Goal: Information Seeking & Learning: Learn about a topic

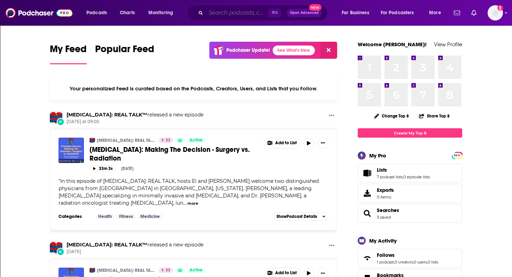
click at [212, 14] on input "Search podcasts, credits, & more..." at bounding box center [237, 12] width 62 height 11
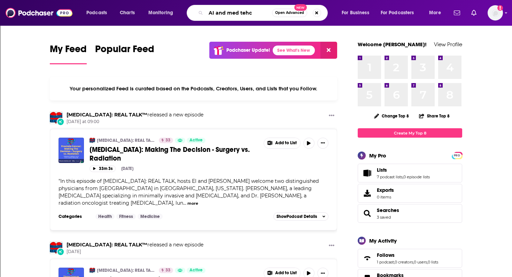
type input "AI and med tehc"
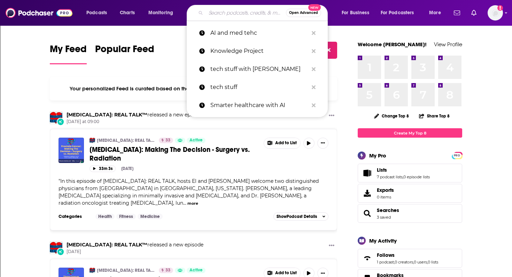
click at [224, 14] on input "Search podcasts, credits, & more..." at bounding box center [246, 12] width 80 height 11
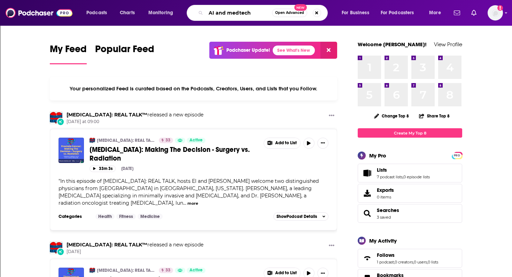
type input "AI and medtech"
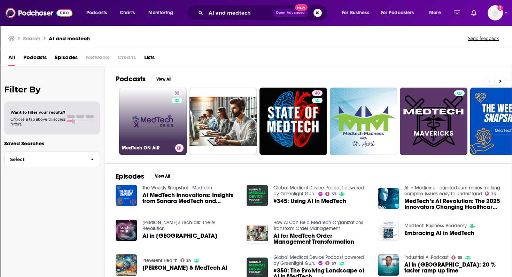
click at [153, 141] on link "32 MedTech ON AIR" at bounding box center [153, 122] width 68 height 68
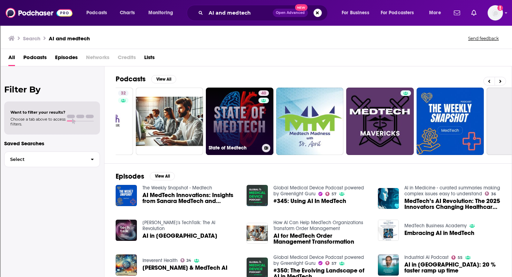
scroll to position [0, 62]
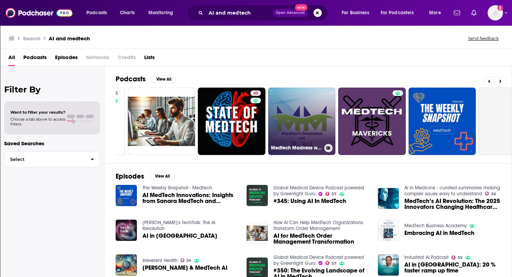
click at [289, 133] on link "Medtech Madness with Dr. April" at bounding box center [302, 122] width 68 height 68
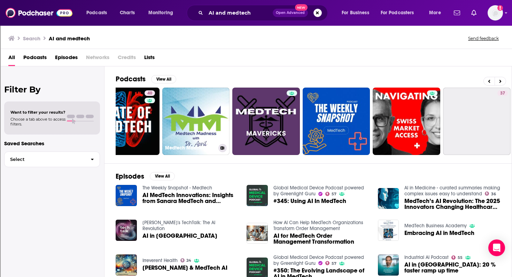
scroll to position [0, 171]
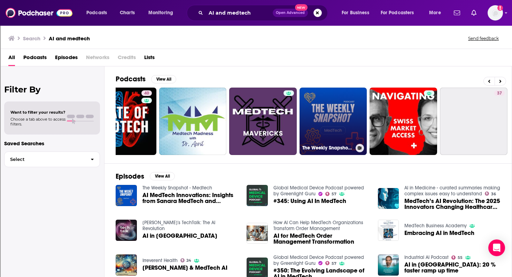
click at [346, 110] on link "The Weekly Snapshot - Medtech" at bounding box center [333, 122] width 68 height 68
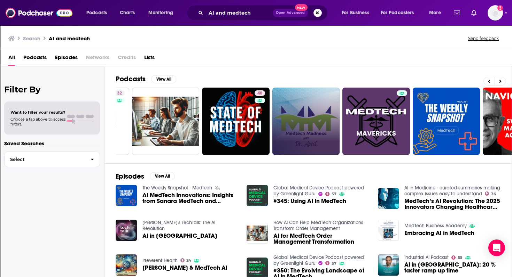
scroll to position [0, 58]
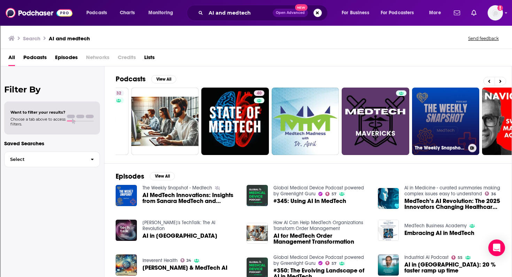
click at [444, 117] on link "The Weekly Snapshot - Medtech" at bounding box center [446, 122] width 68 height 68
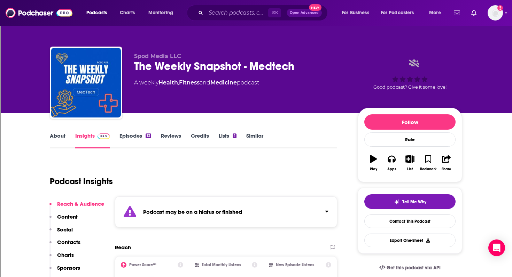
click at [300, 13] on span "Open Advanced" at bounding box center [304, 12] width 29 height 3
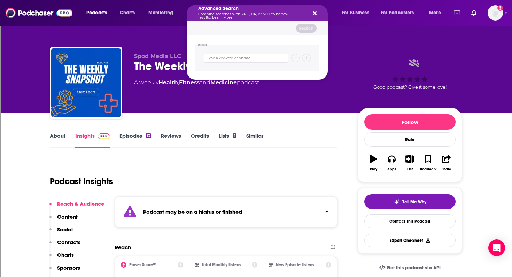
click at [314, 10] on icon "Search podcasts, credits, & more..." at bounding box center [315, 13] width 4 height 6
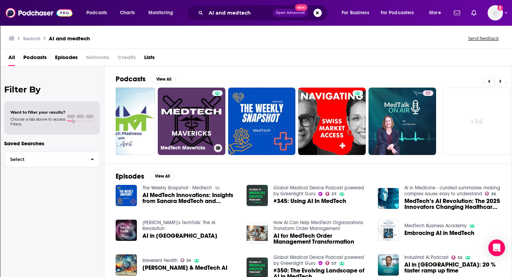
scroll to position [0, 243]
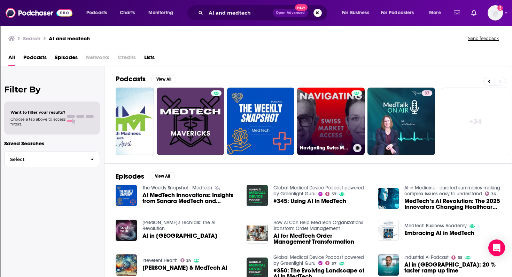
click at [321, 127] on link "Navigating Swiss Market Access #medtech #digitalhealth" at bounding box center [331, 122] width 68 height 68
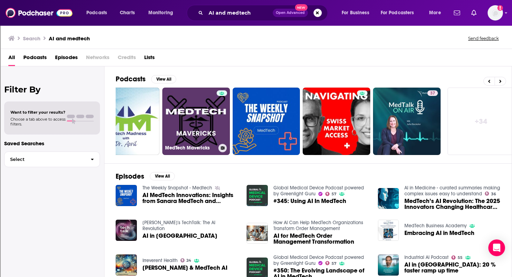
scroll to position [0, 243]
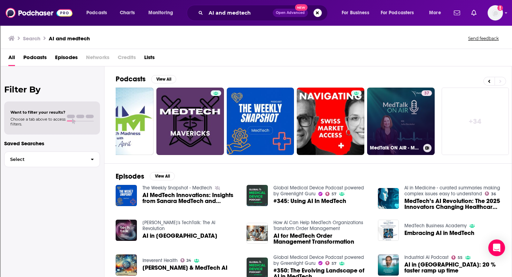
click at [386, 122] on link "37 MedTalk ON AIR - Medizintechnik-Podcast" at bounding box center [401, 122] width 68 height 68
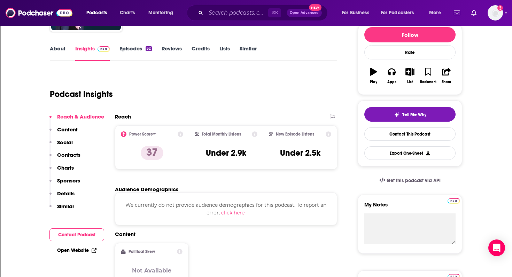
scroll to position [89, 0]
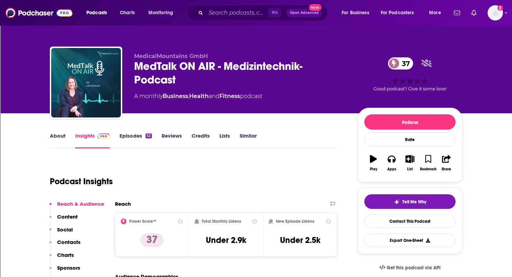
click at [56, 135] on link "About" at bounding box center [58, 141] width 16 height 16
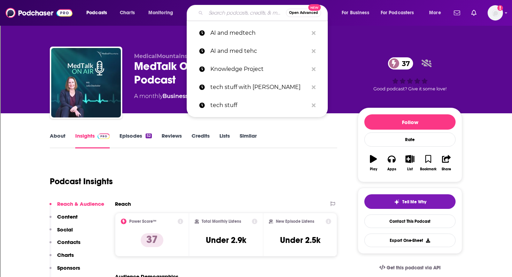
click at [239, 15] on input "Search podcasts, credits, & more..." at bounding box center [246, 12] width 80 height 11
click at [241, 32] on p "AI and medtech" at bounding box center [259, 33] width 98 height 18
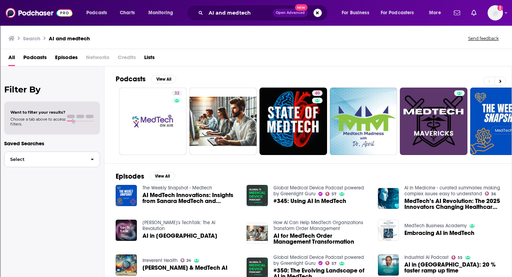
click at [68, 159] on span "Select" at bounding box center [45, 159] width 80 height 5
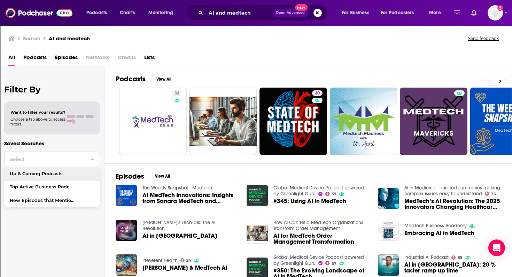
click at [64, 129] on div "Want to filter your results? Choose a tab above to access filters." at bounding box center [52, 118] width 96 height 33
click at [35, 58] on span "Podcasts" at bounding box center [34, 59] width 23 height 14
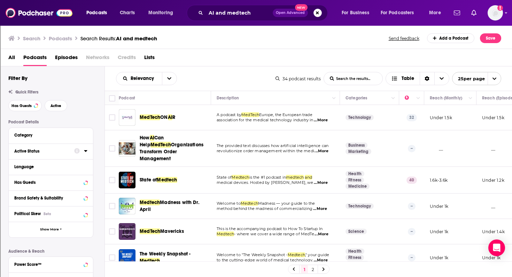
click at [87, 152] on icon at bounding box center [85, 151] width 3 height 6
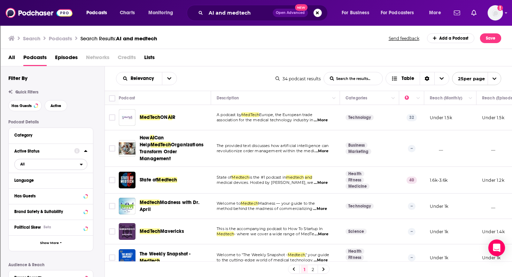
click at [80, 165] on icon "open menu" at bounding box center [81, 165] width 3 height 2
click at [63, 188] on span "19" at bounding box center [70, 187] width 31 height 4
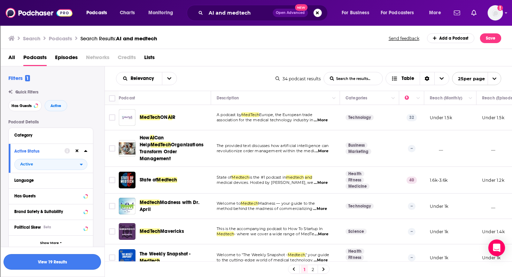
click at [55, 260] on button "View 19 Results" at bounding box center [51, 262] width 97 height 16
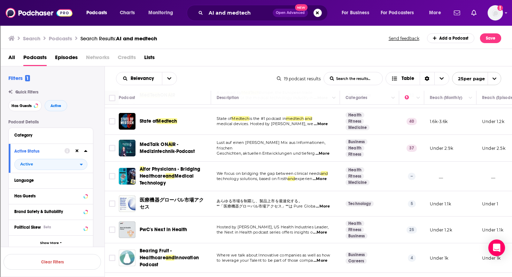
scroll to position [22, 0]
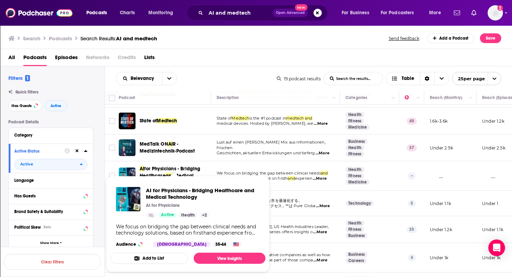
click at [164, 170] on span "for Physicians - Bridging Healthcare" at bounding box center [170, 172] width 61 height 13
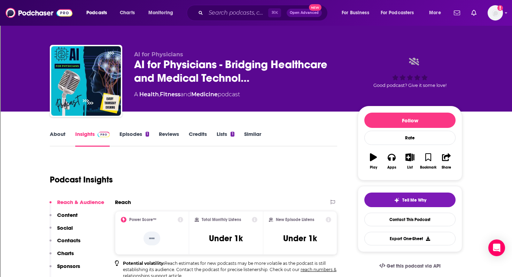
scroll to position [1, 0]
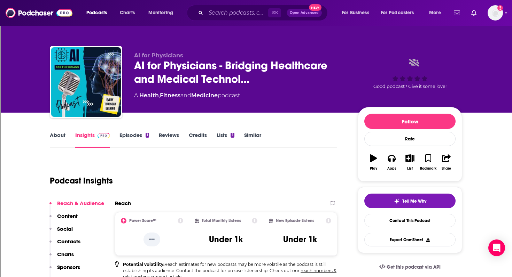
click at [126, 135] on link "Episodes 1" at bounding box center [134, 140] width 30 height 16
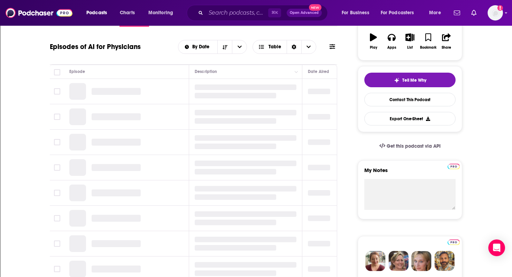
scroll to position [124, 0]
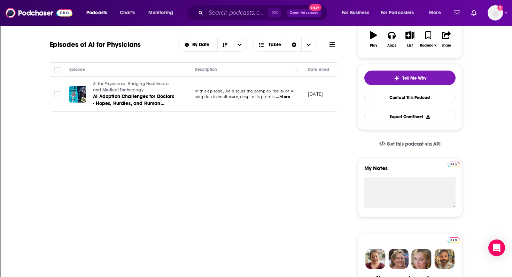
click at [288, 96] on span "...More" at bounding box center [283, 97] width 14 height 6
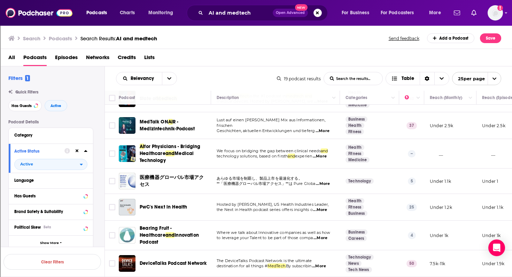
scroll to position [57, 0]
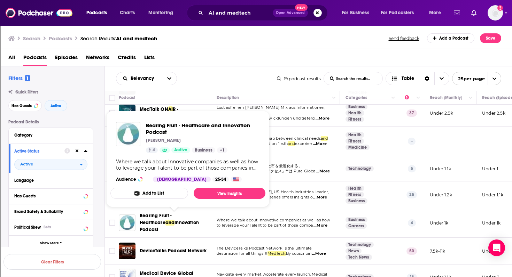
click at [167, 216] on span "Bearing Fruit - Healthcare" at bounding box center [156, 219] width 32 height 13
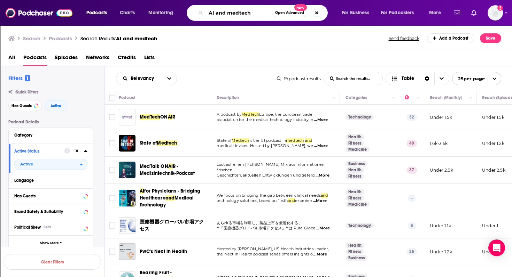
click at [250, 15] on input "AI and medtech" at bounding box center [239, 12] width 66 height 11
type input "AI and healthcare"
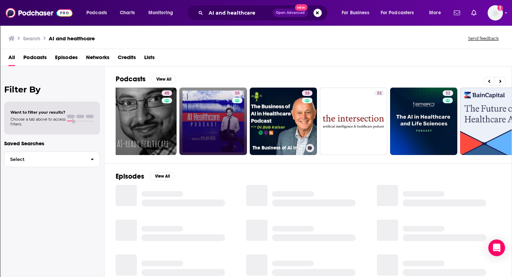
scroll to position [0, 92]
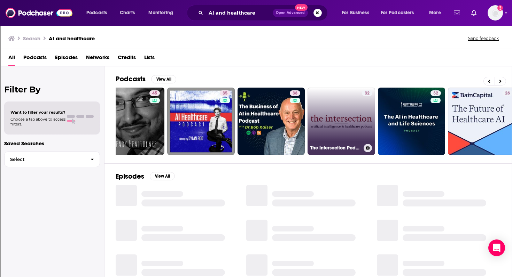
click at [348, 129] on link "32 The Intersection Podcast: AI & Healthcare" at bounding box center [341, 122] width 68 height 68
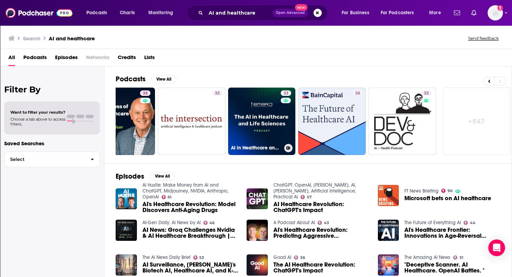
scroll to position [0, 243]
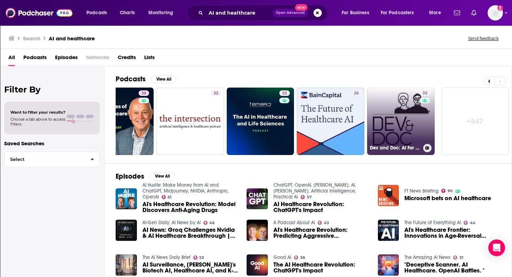
click at [409, 118] on link "32 Dev and Doc: AI For Healthcare Podcast" at bounding box center [401, 122] width 68 height 68
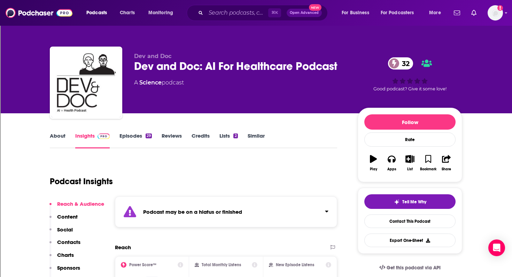
click at [125, 135] on link "Episodes 29" at bounding box center [135, 141] width 32 height 16
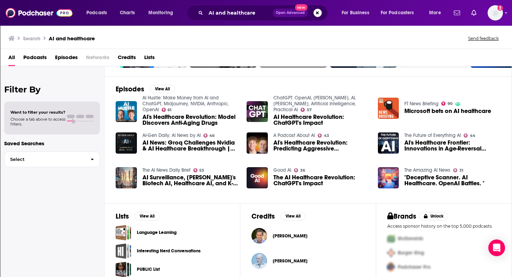
scroll to position [76, 0]
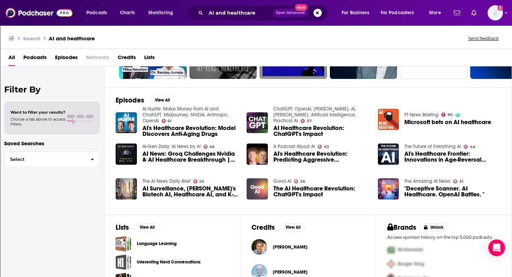
click at [262, 188] on img "The AI Healthcare Revolution: ChatGPT's Impact" at bounding box center [256, 189] width 21 height 21
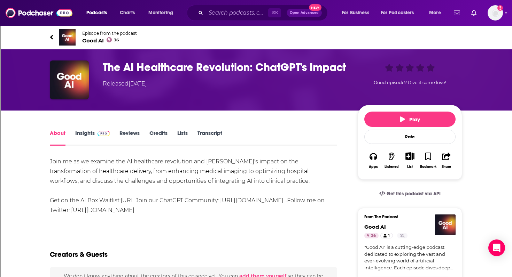
click at [80, 135] on link "Insights" at bounding box center [92, 138] width 34 height 16
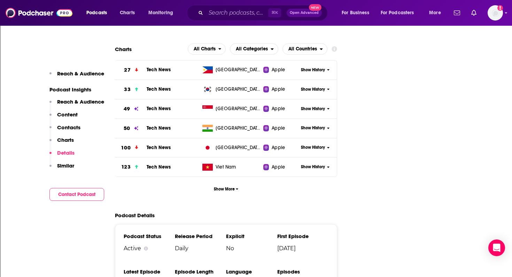
scroll to position [645, 0]
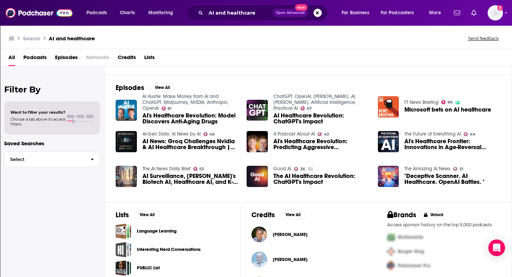
scroll to position [116, 0]
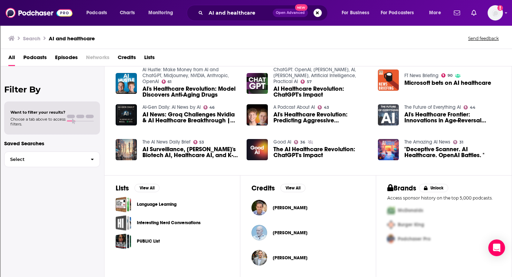
click at [390, 116] on img "AI's Healthcare Frontier: Innovations in Age-Reversal Pharmaceuticals" at bounding box center [388, 114] width 21 height 21
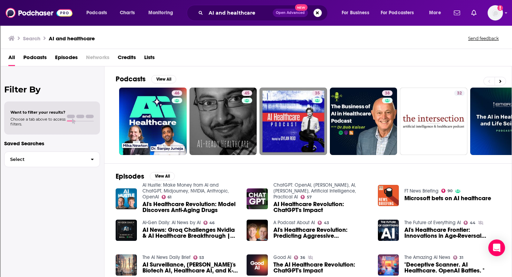
click at [34, 58] on span "Podcasts" at bounding box center [34, 59] width 23 height 14
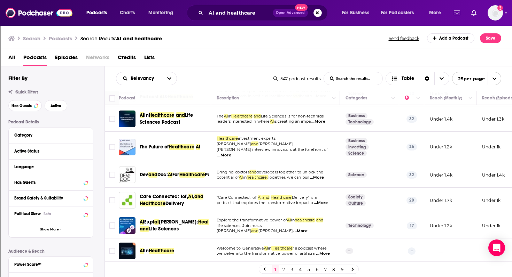
scroll to position [137, 0]
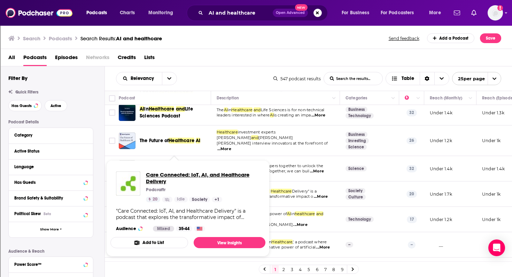
click at [177, 177] on span "Care Connected: IoT, AI, and Healthcare Delivery" at bounding box center [203, 178] width 114 height 13
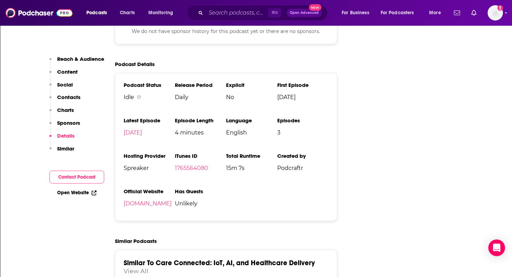
scroll to position [778, 0]
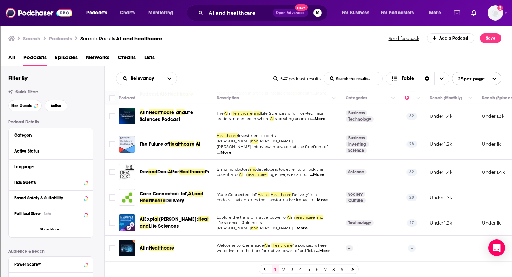
scroll to position [135, 0]
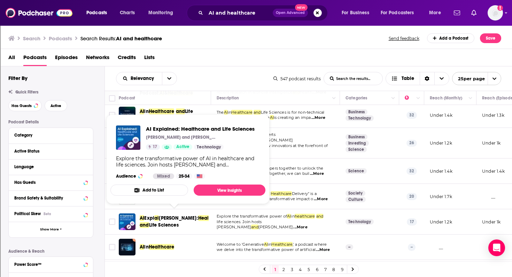
click at [198, 215] on span "Healthcare" at bounding box center [211, 218] width 26 height 6
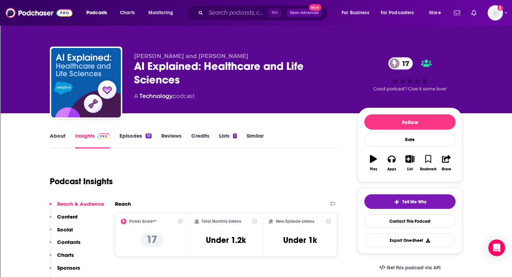
click at [136, 136] on link "Episodes 10" at bounding box center [135, 141] width 32 height 16
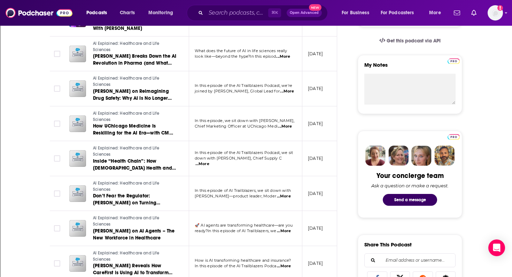
scroll to position [234, 0]
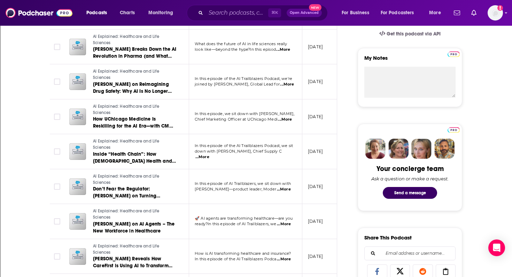
click at [289, 225] on span "...More" at bounding box center [284, 225] width 14 height 6
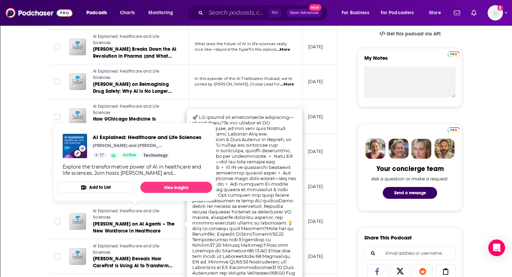
click at [117, 186] on button "Add to List" at bounding box center [96, 187] width 78 height 11
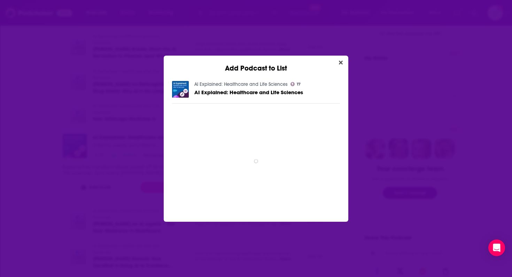
scroll to position [0, 0]
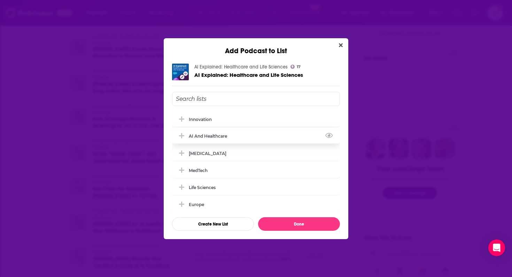
click at [259, 137] on div "AI and Healthcare" at bounding box center [256, 135] width 168 height 15
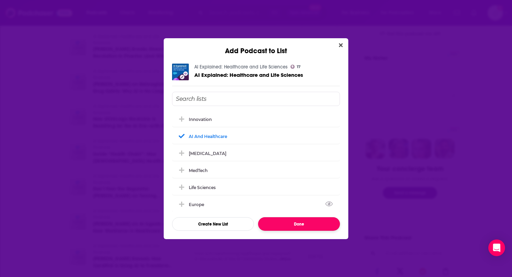
click at [298, 227] on button "Done" at bounding box center [299, 225] width 82 height 14
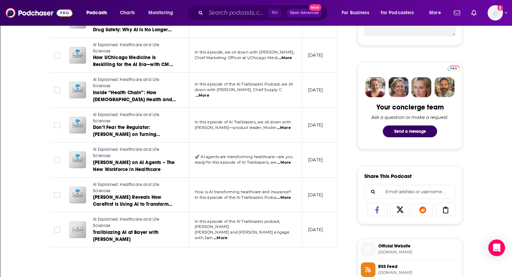
scroll to position [298, 0]
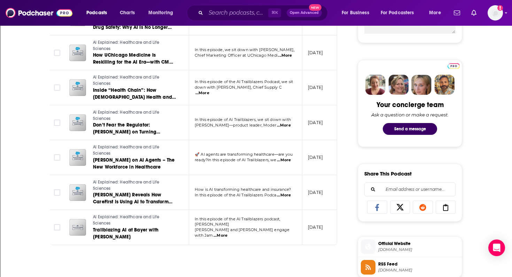
click at [227, 233] on span "...More" at bounding box center [220, 236] width 14 height 6
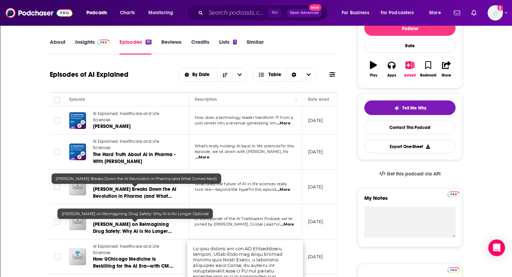
scroll to position [83, 0]
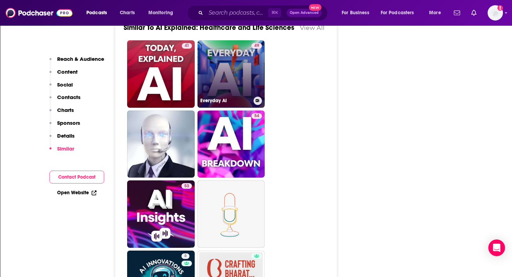
scroll to position [974, 0]
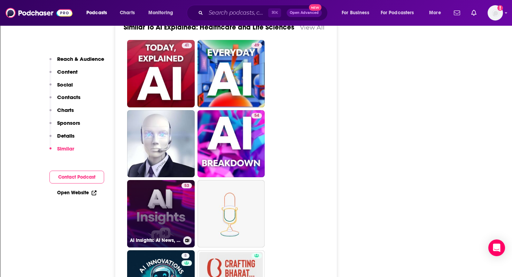
click at [150, 212] on link "53 AI Insights: AI News, Eyewitness Accounts" at bounding box center [161, 214] width 68 height 68
type input "[URL][DOMAIN_NAME]"
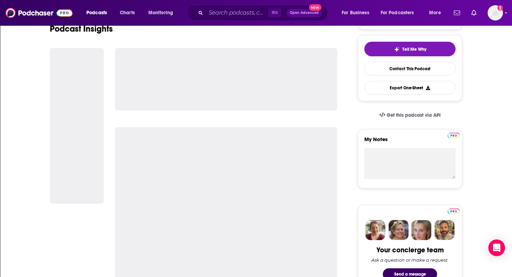
scroll to position [168, 0]
